Goal: Information Seeking & Learning: Learn about a topic

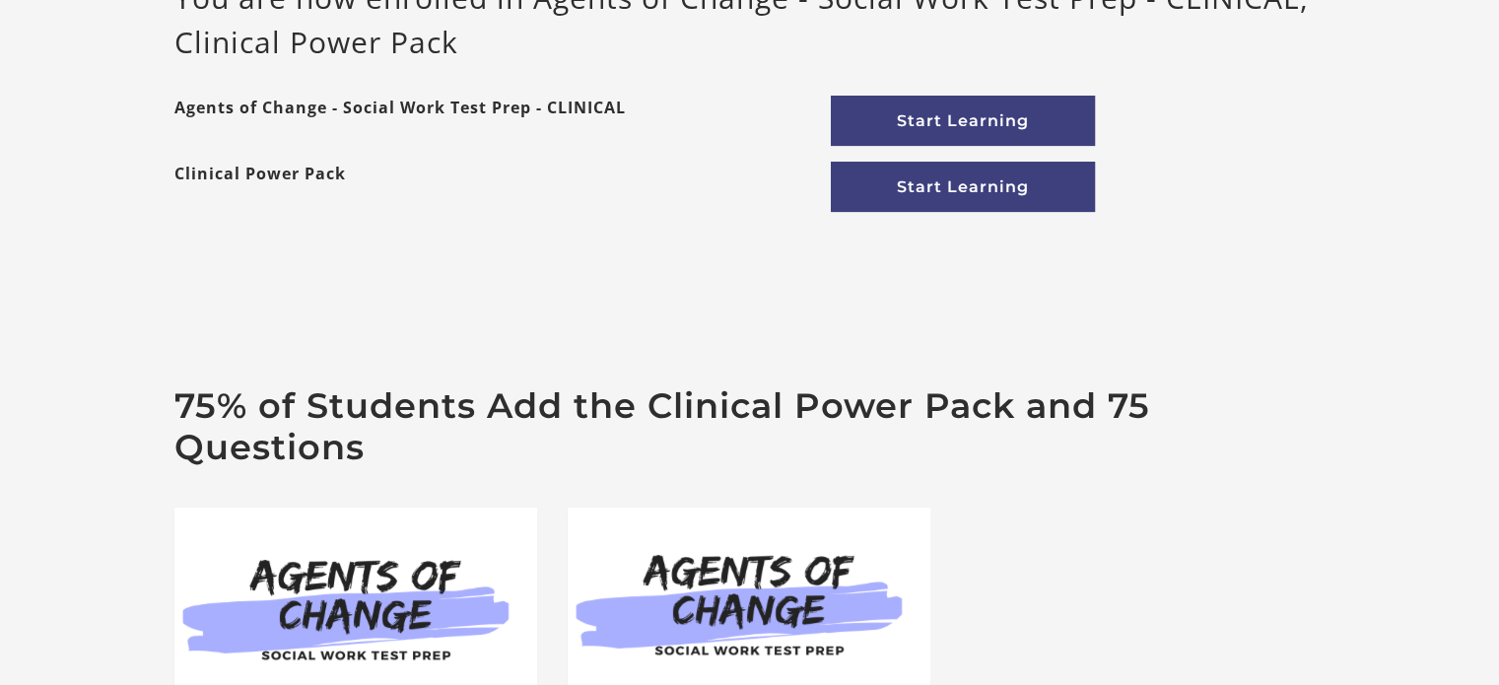
scroll to position [335, 0]
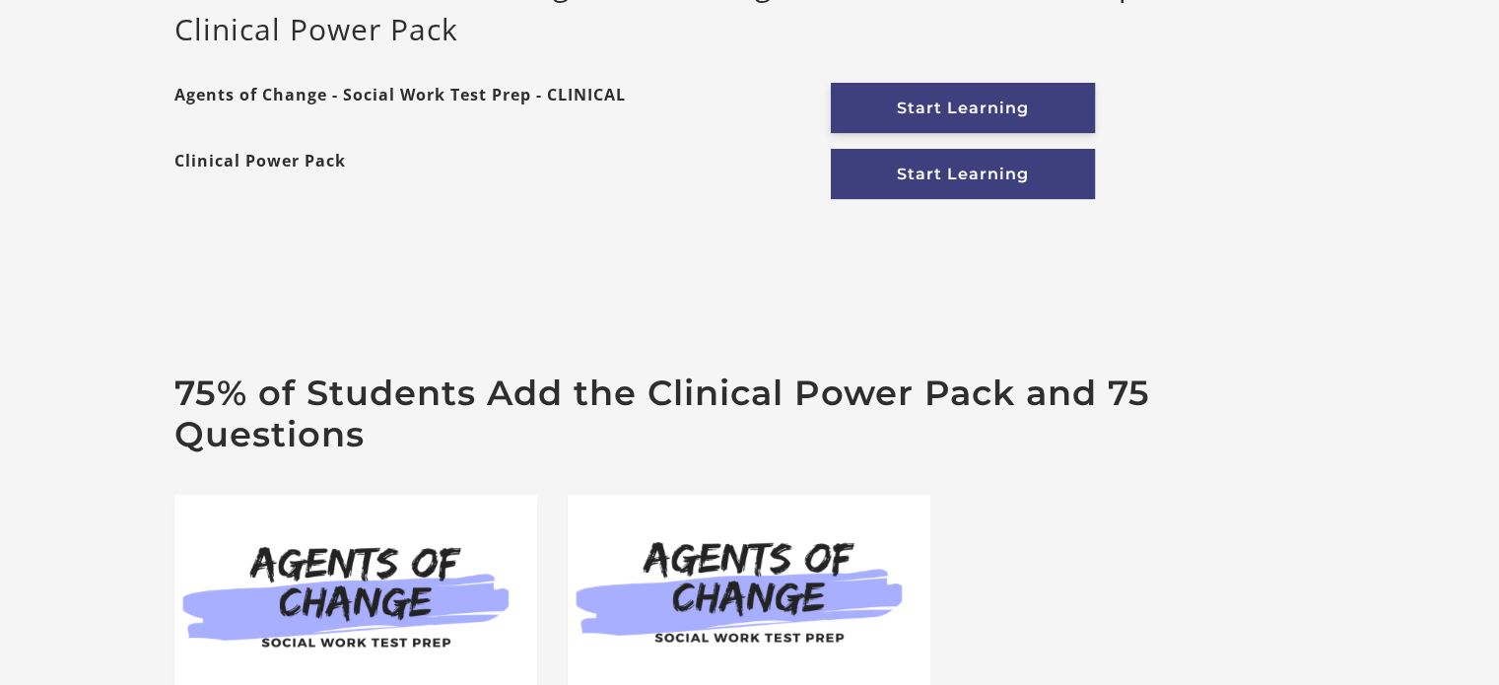
click at [975, 121] on link "Start Learning" at bounding box center [963, 108] width 264 height 50
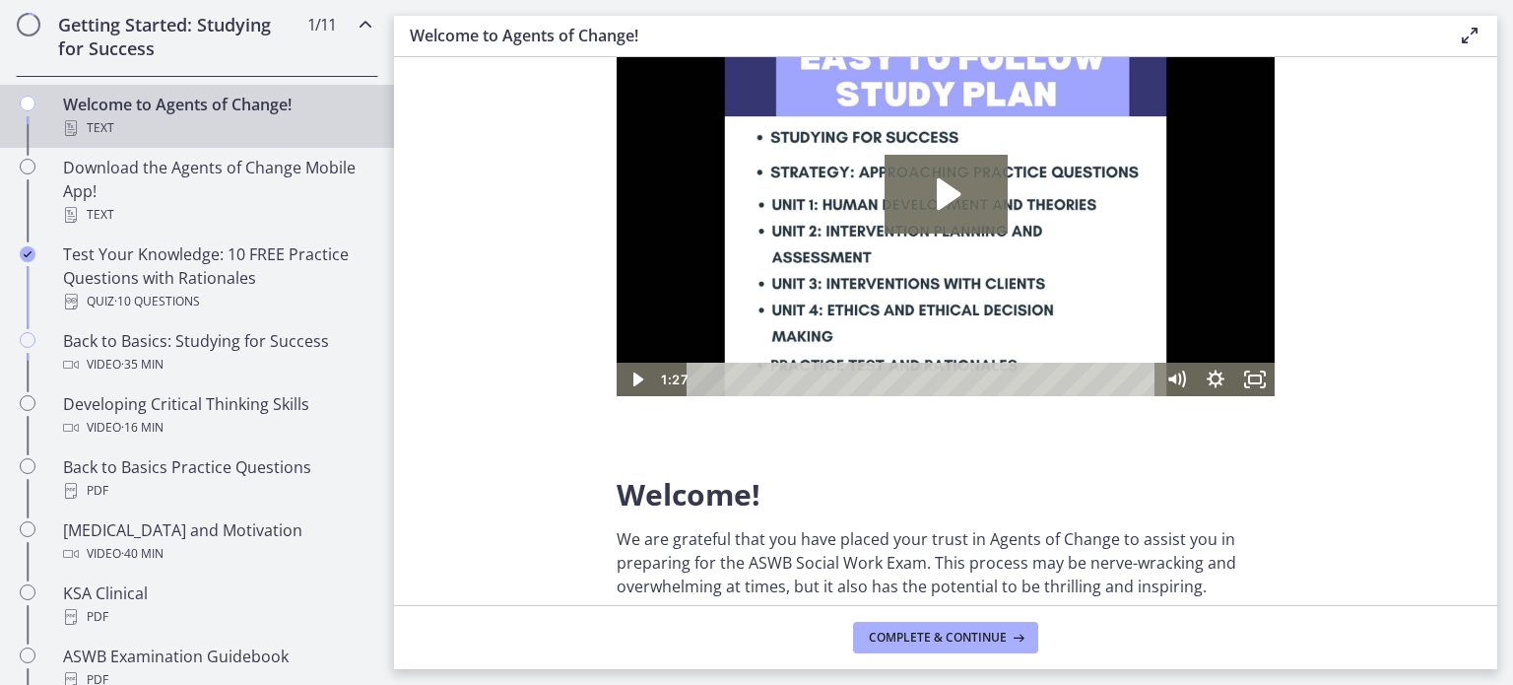
scroll to position [391, 0]
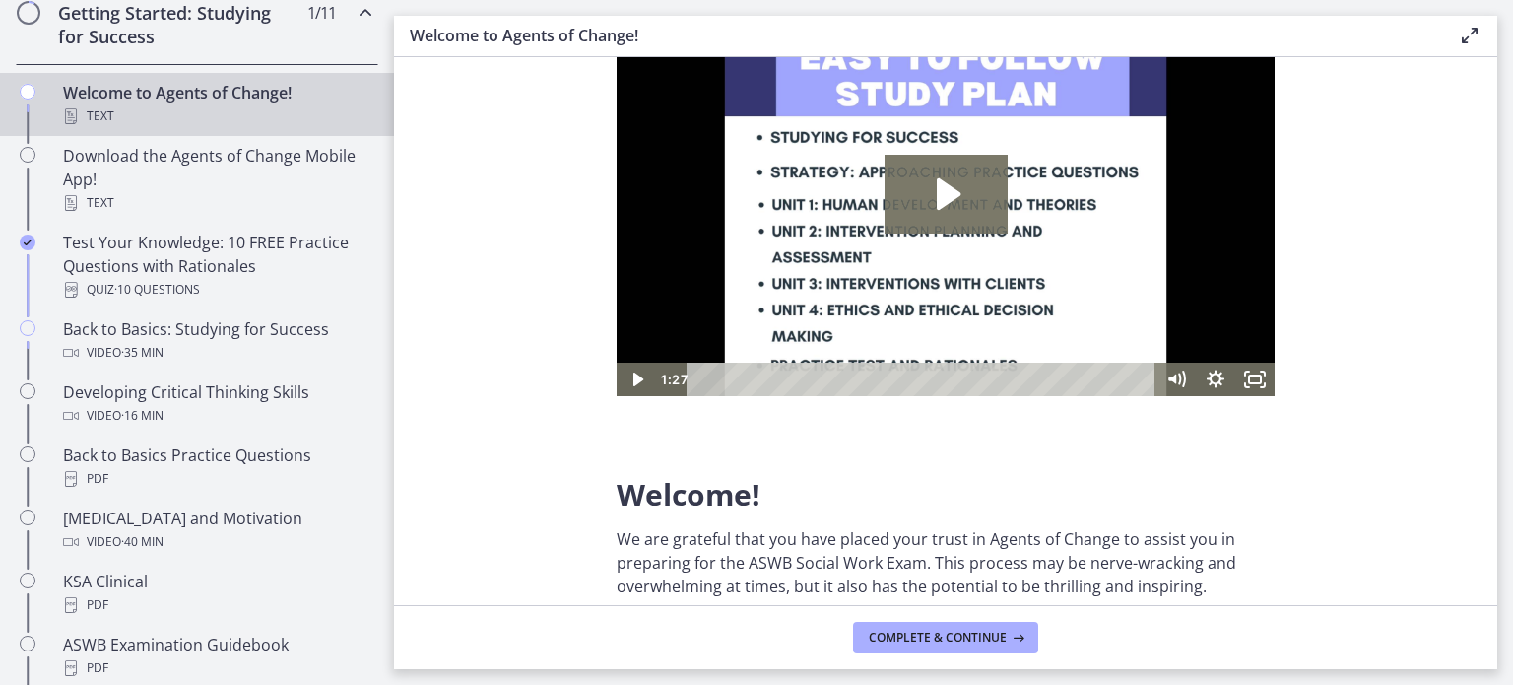
click at [968, 183] on icon "Play Video: c1o6hcmjueu5qasqsu00.mp4" at bounding box center [946, 194] width 123 height 79
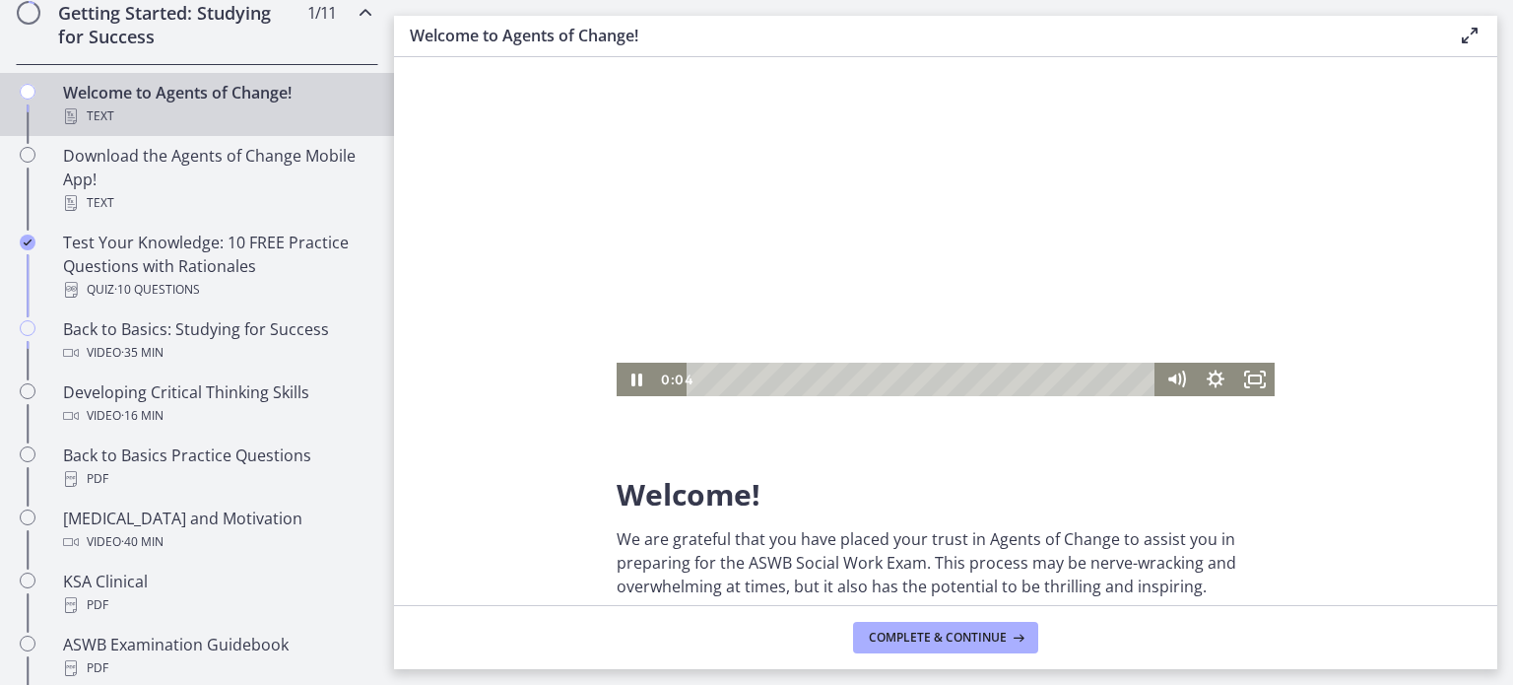
scroll to position [0, 0]
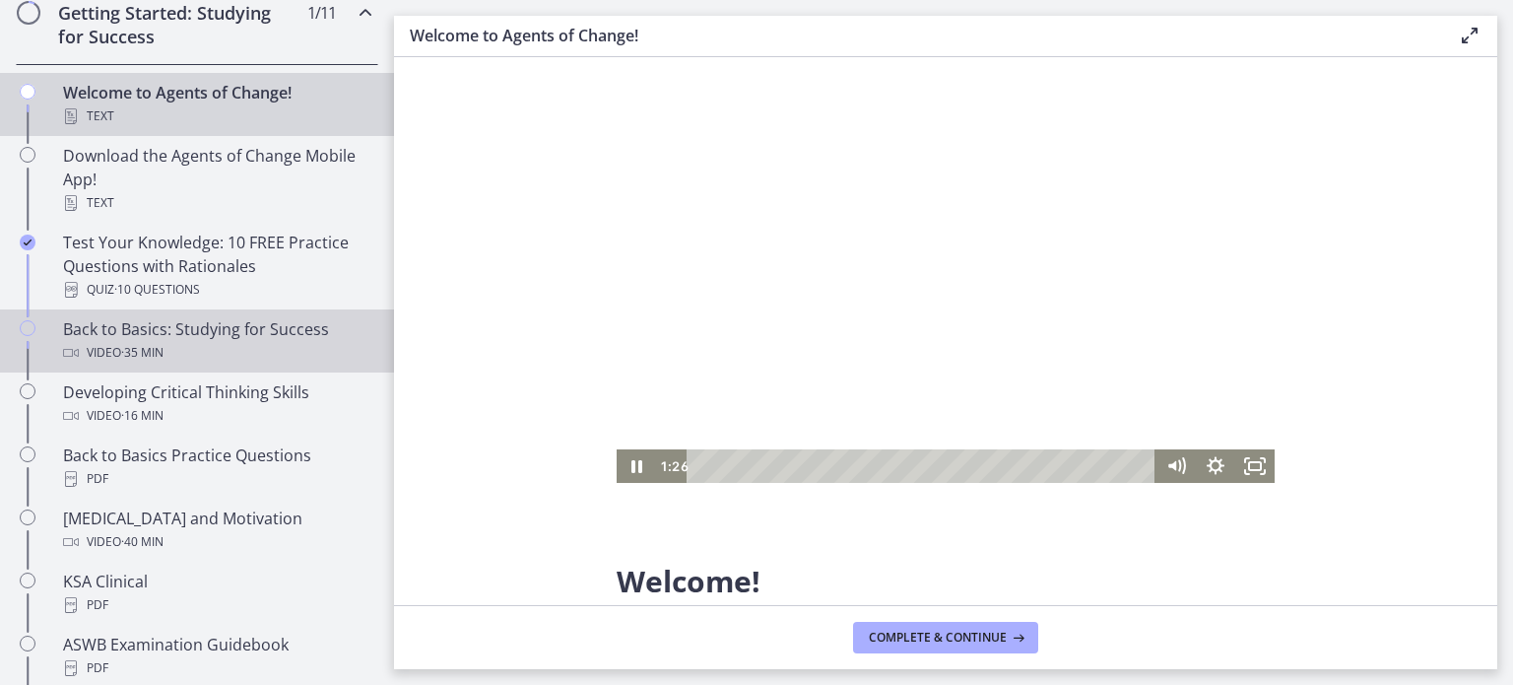
click at [191, 350] on div "Video · 35 min" at bounding box center [216, 353] width 307 height 24
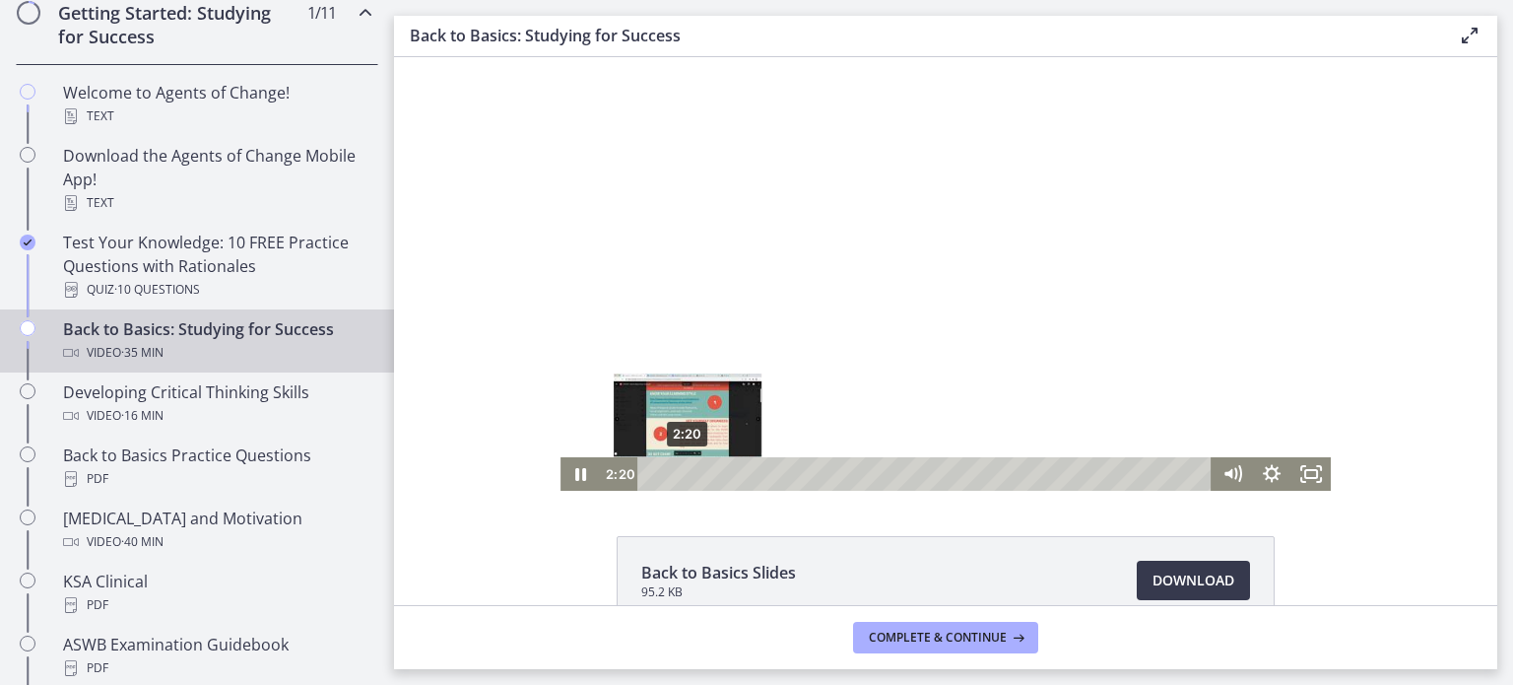
click at [681, 469] on div "2:20" at bounding box center [927, 473] width 551 height 33
click at [691, 469] on div "2:58" at bounding box center [927, 473] width 551 height 33
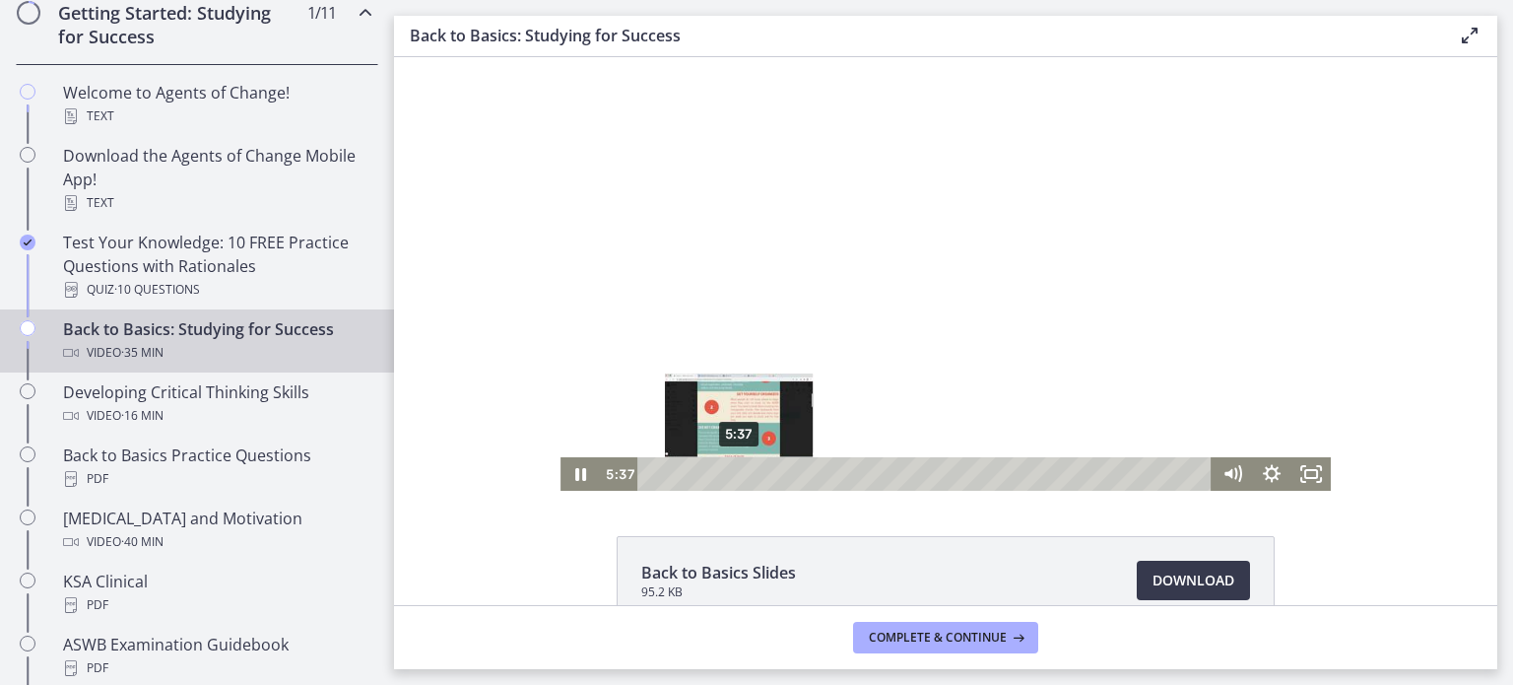
click at [732, 475] on div "5:37" at bounding box center [927, 473] width 551 height 33
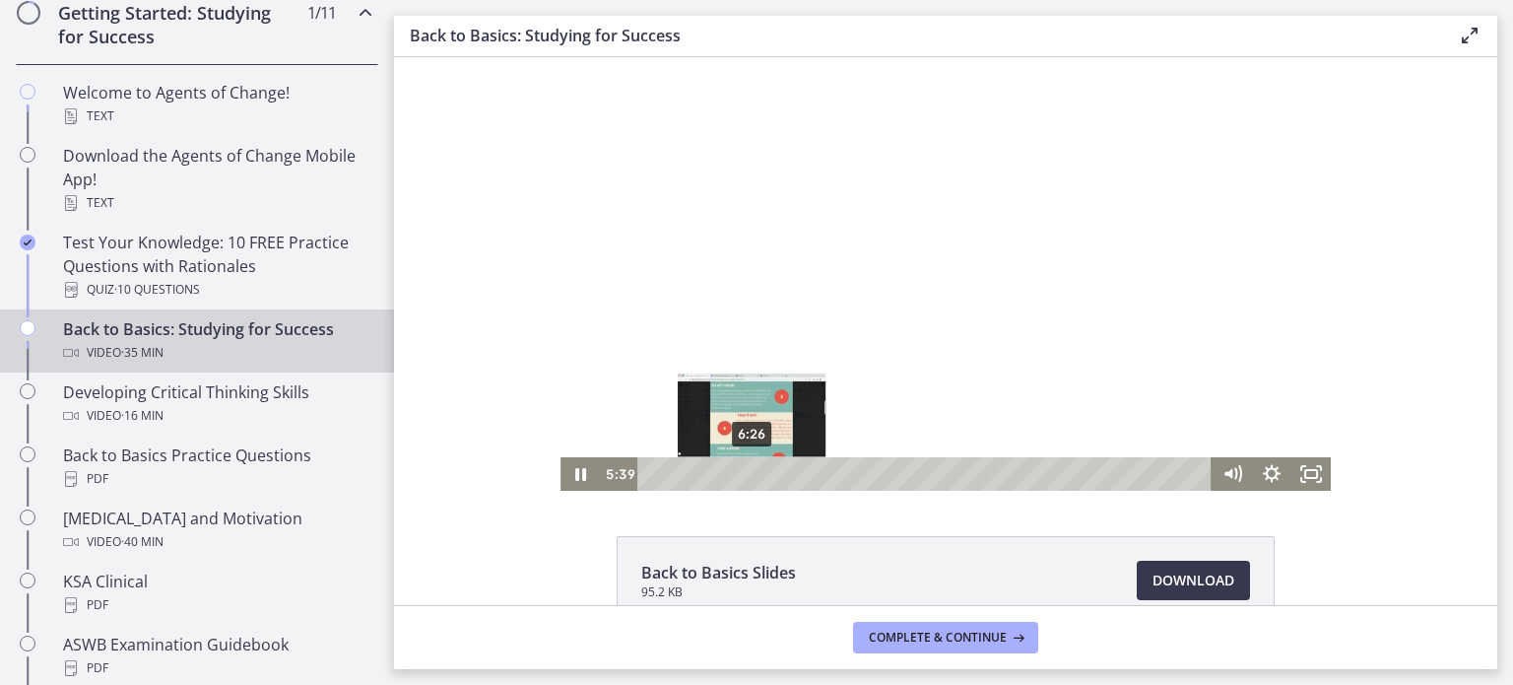
click at [745, 475] on div "6:26" at bounding box center [927, 473] width 551 height 33
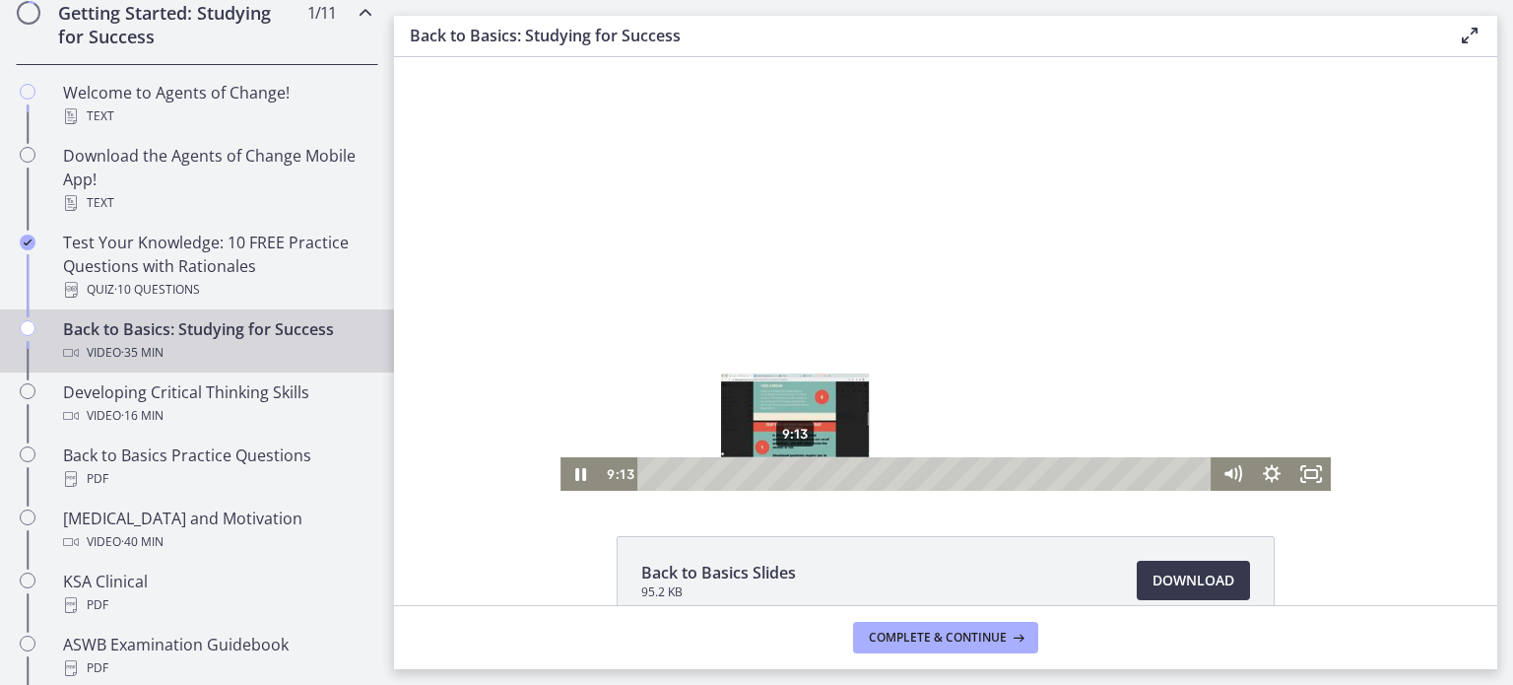
click at [788, 476] on div "9:13" at bounding box center [927, 473] width 551 height 33
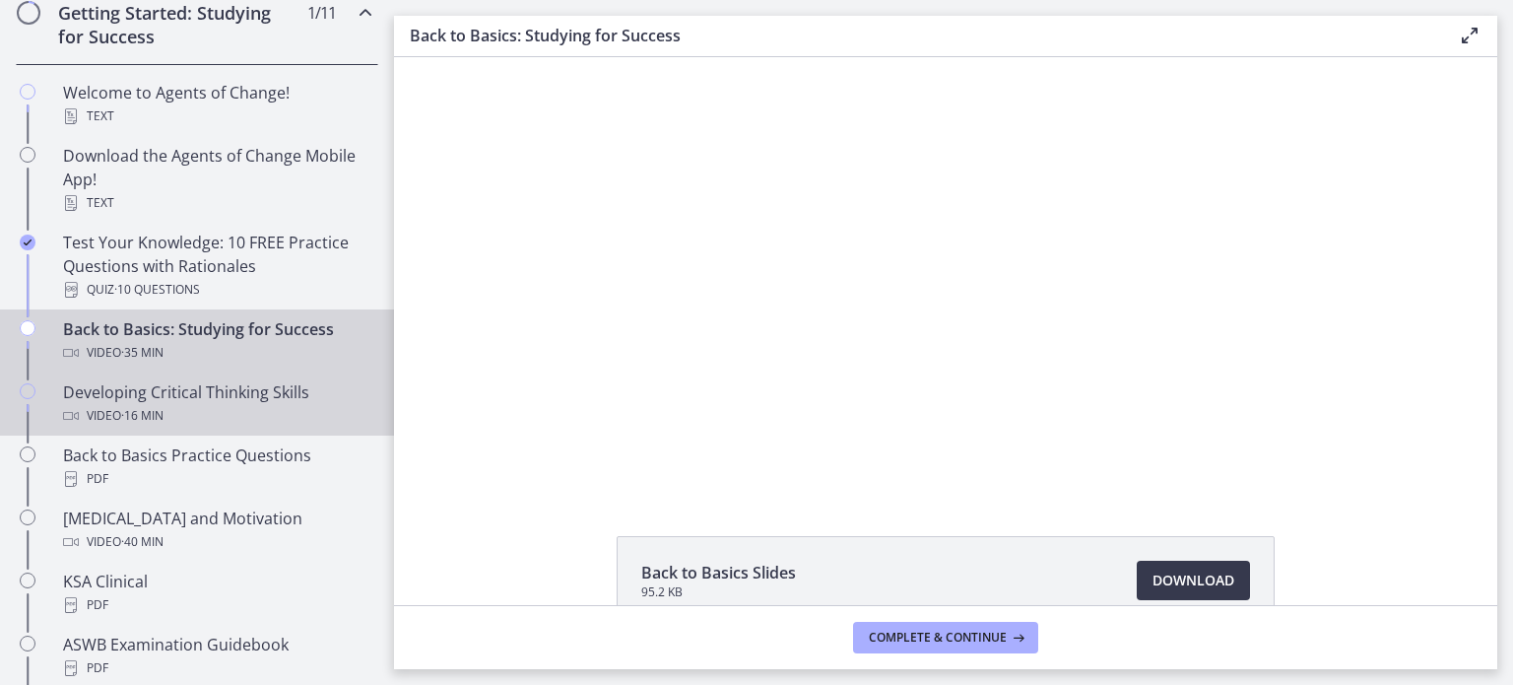
click at [164, 409] on span "· 16 min" at bounding box center [142, 416] width 42 height 24
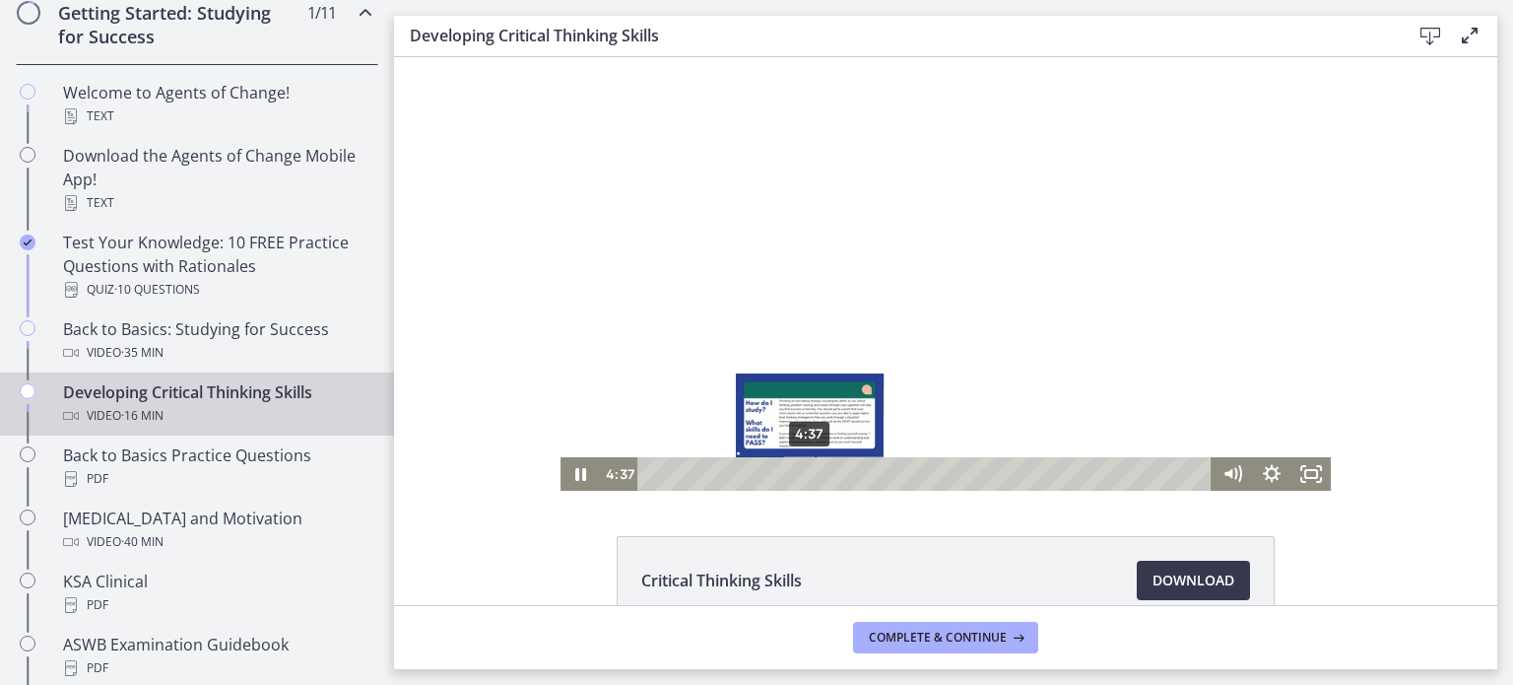
click at [803, 476] on div "4:37" at bounding box center [927, 473] width 551 height 33
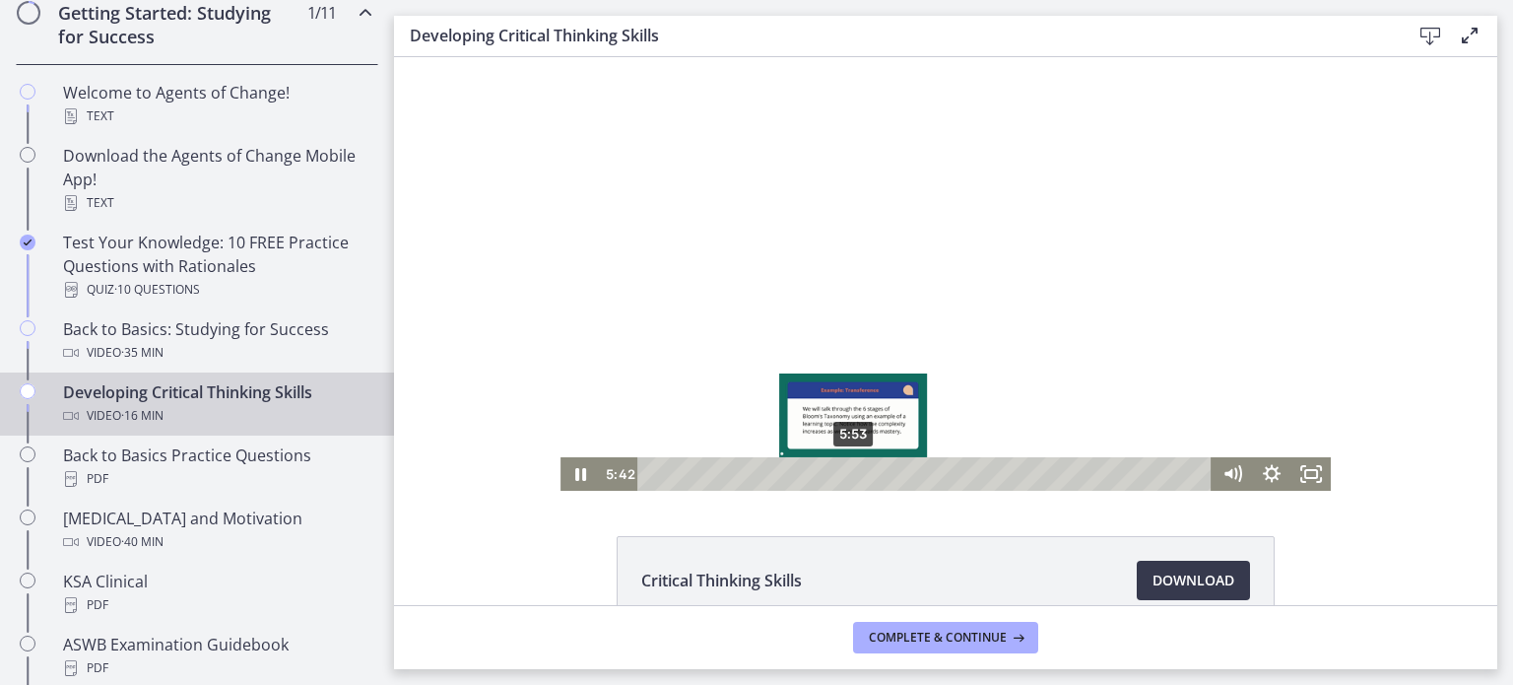
click at [846, 476] on div "5:53" at bounding box center [927, 473] width 551 height 33
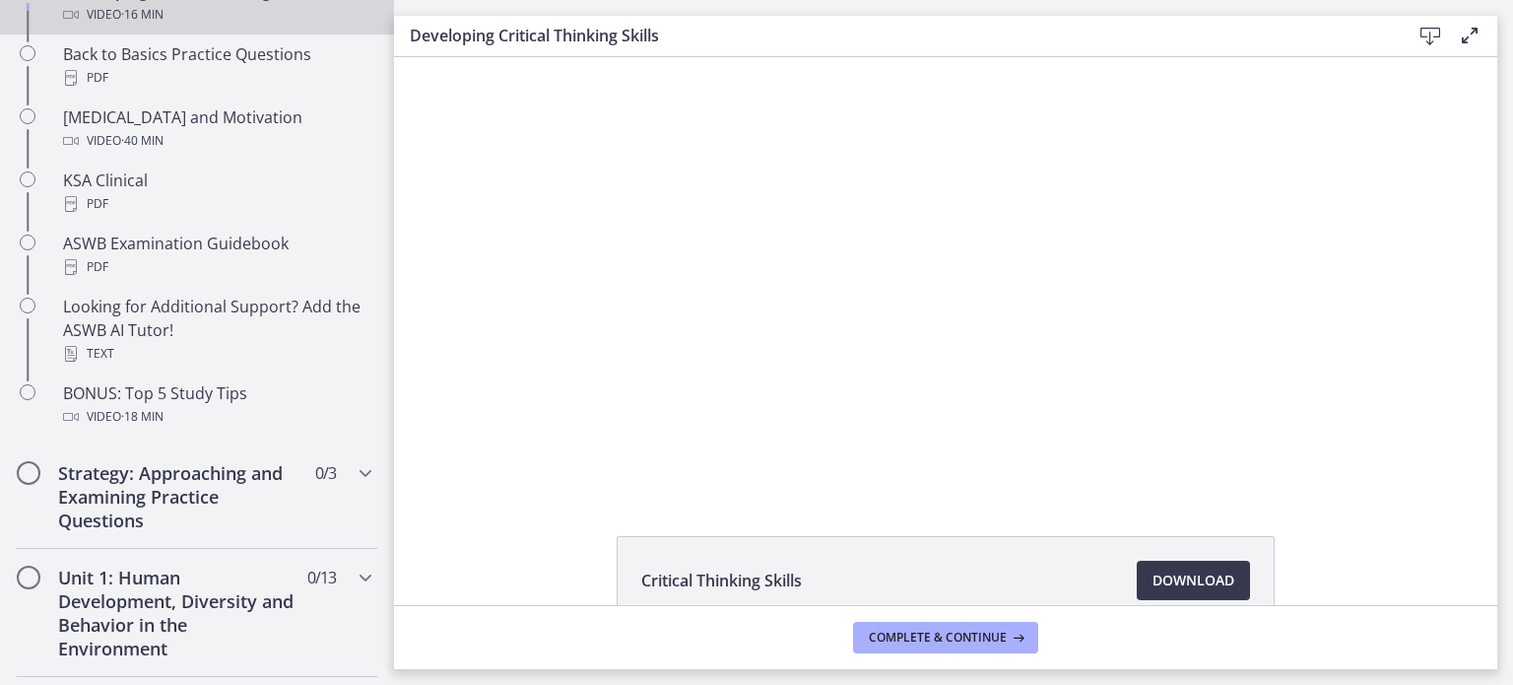
scroll to position [795, 0]
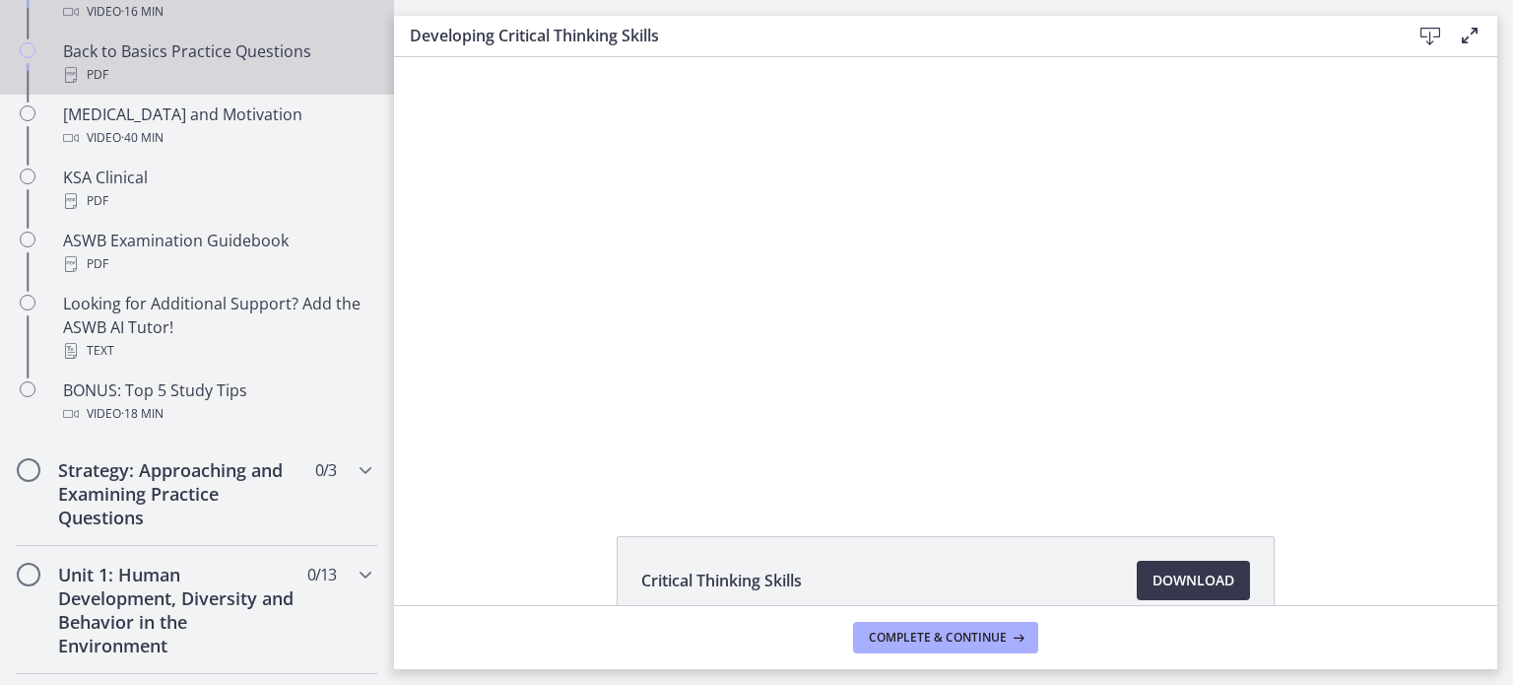
click at [222, 47] on div "Back to Basics Practice Questions PDF" at bounding box center [216, 62] width 307 height 47
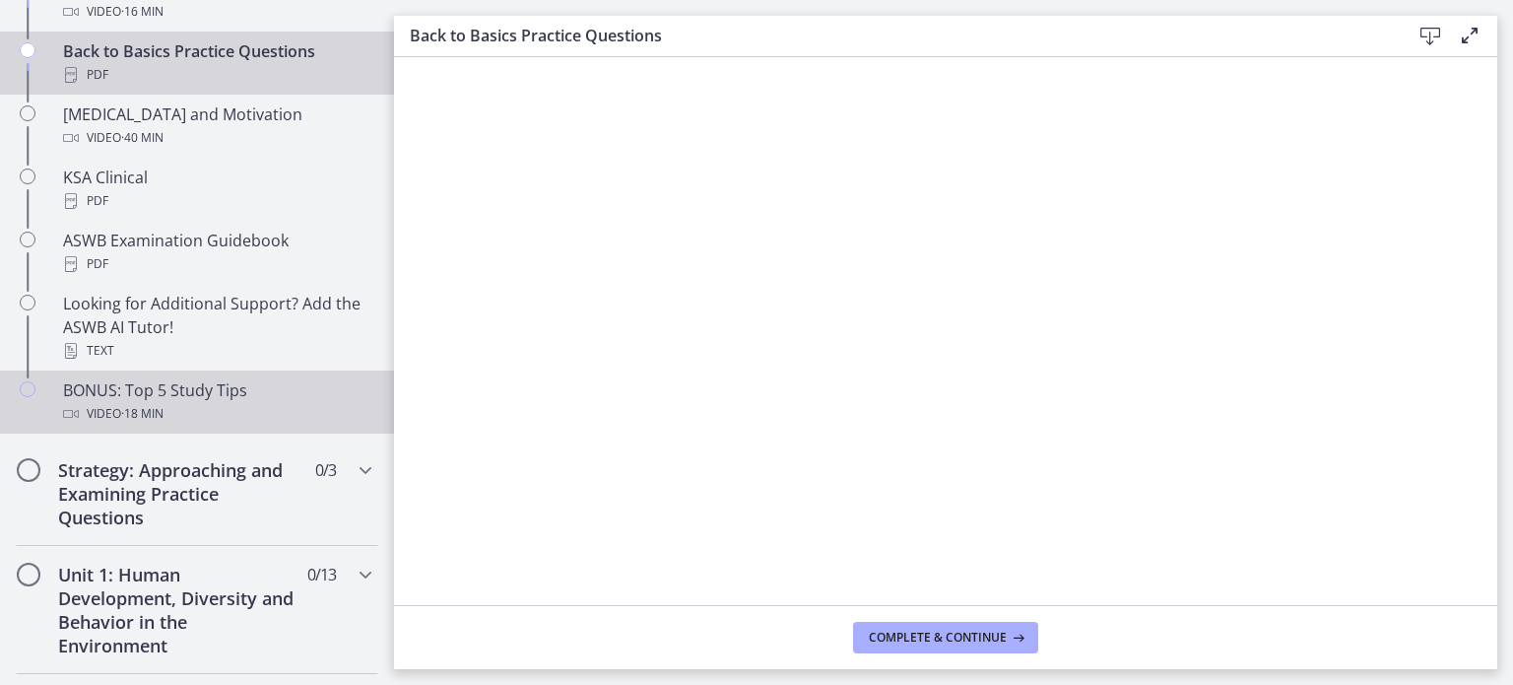
click at [67, 397] on div "BONUS: Top 5 Study Tips Video · 18 min" at bounding box center [216, 401] width 307 height 47
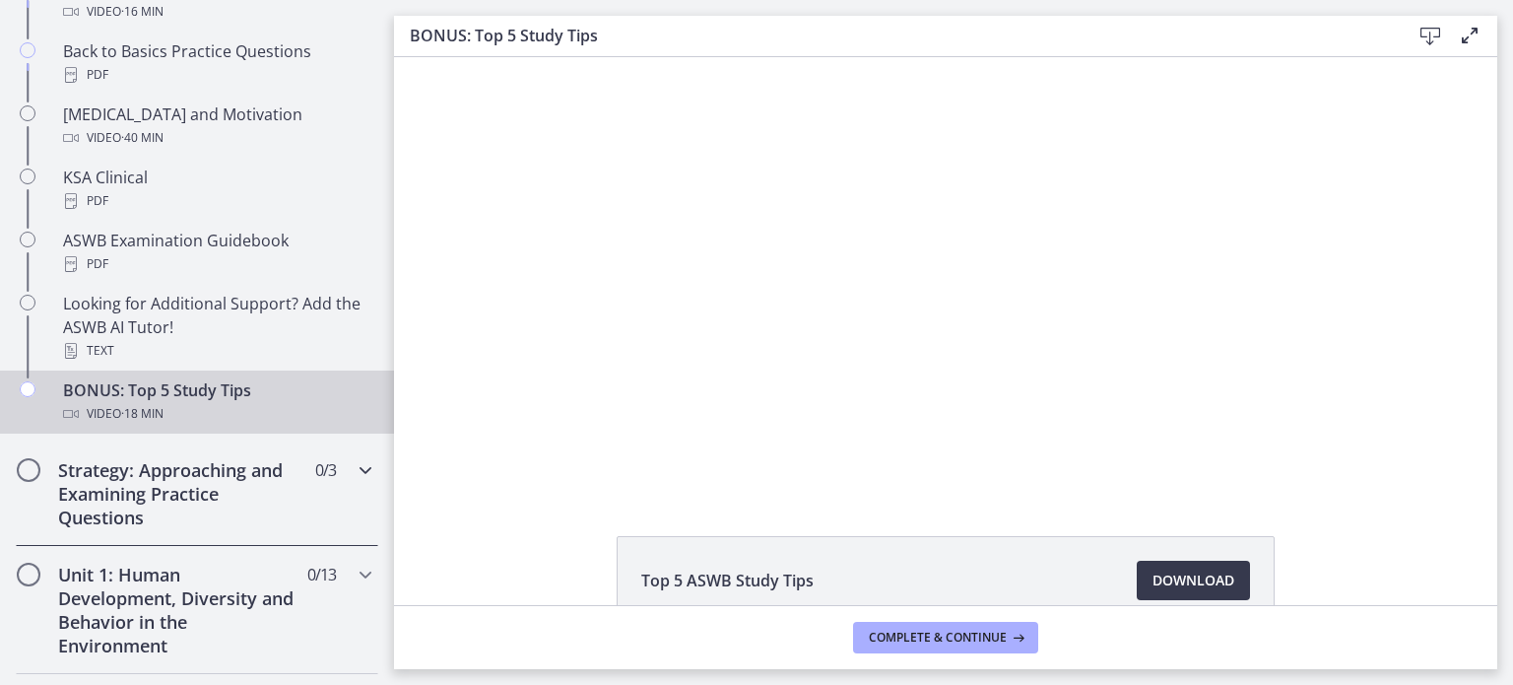
click at [354, 469] on icon "Chapters" at bounding box center [366, 470] width 24 height 24
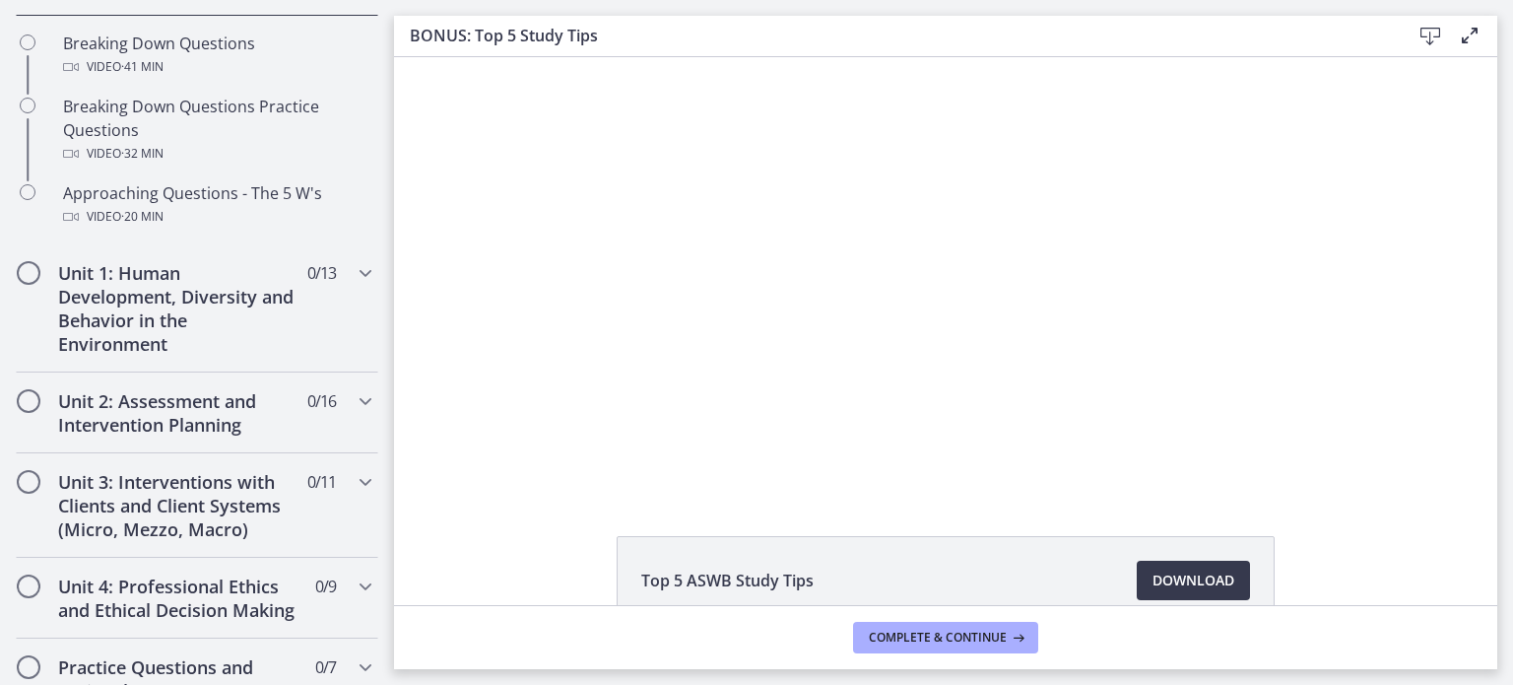
scroll to position [559, 0]
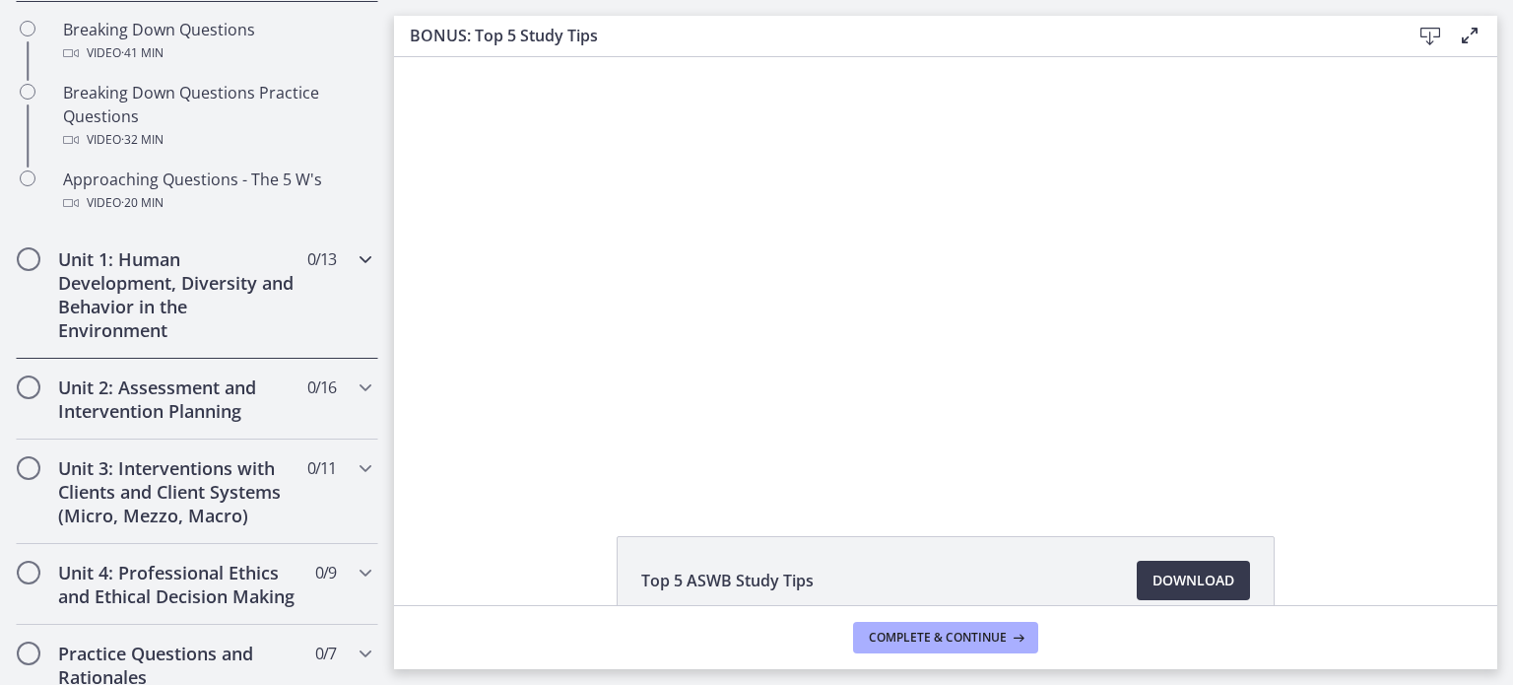
click at [355, 257] on icon "Chapters" at bounding box center [366, 259] width 24 height 24
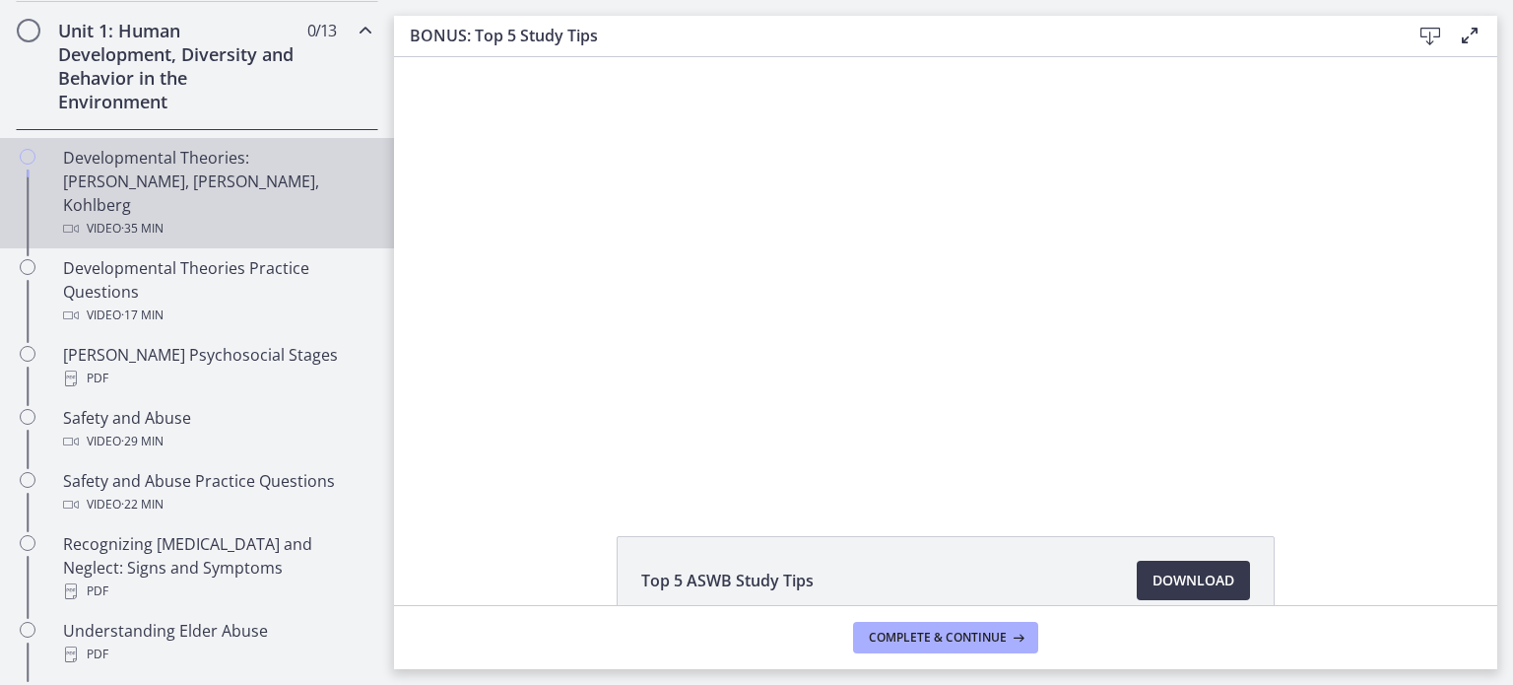
click at [169, 162] on div "Developmental Theories: [PERSON_NAME], [PERSON_NAME], Kohlberg Video · 35 min" at bounding box center [216, 193] width 307 height 95
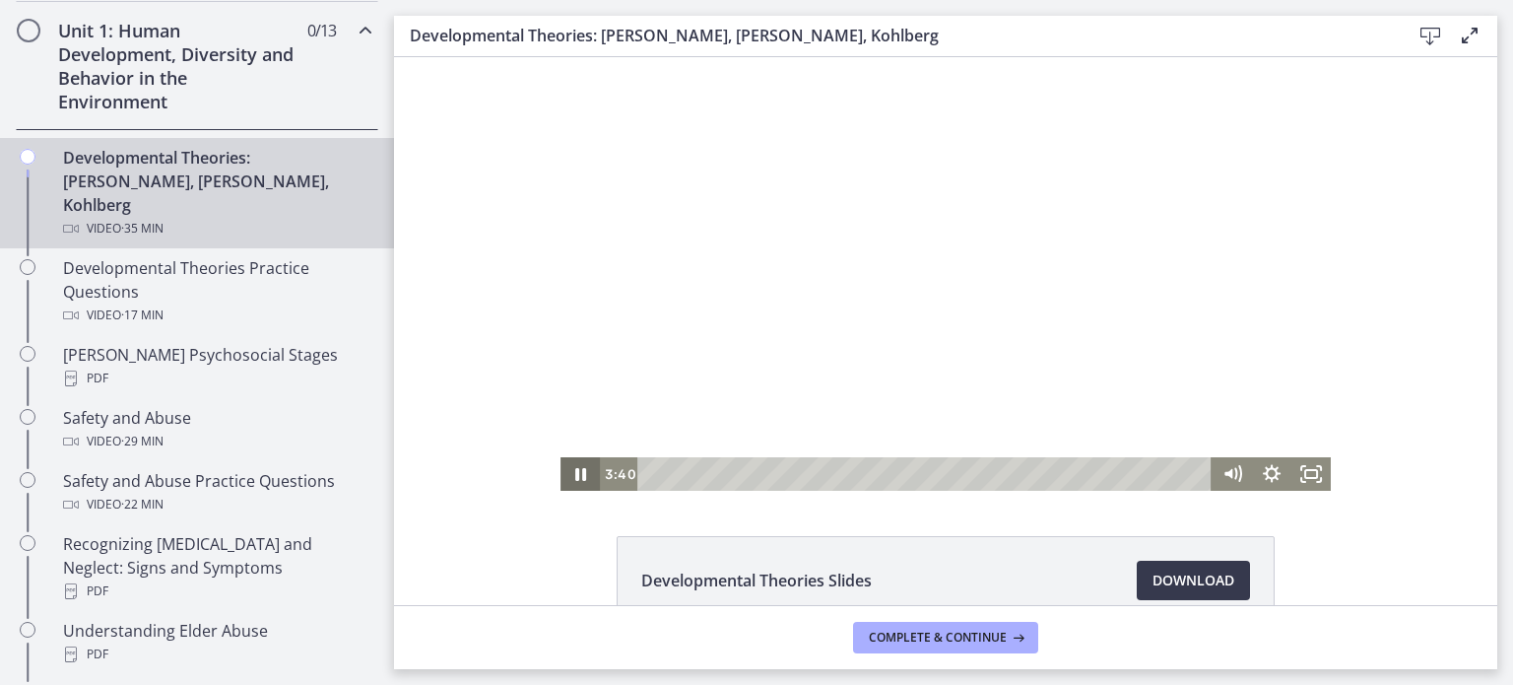
click at [566, 474] on icon "Pause" at bounding box center [580, 473] width 39 height 33
